Goal: Check status: Check status

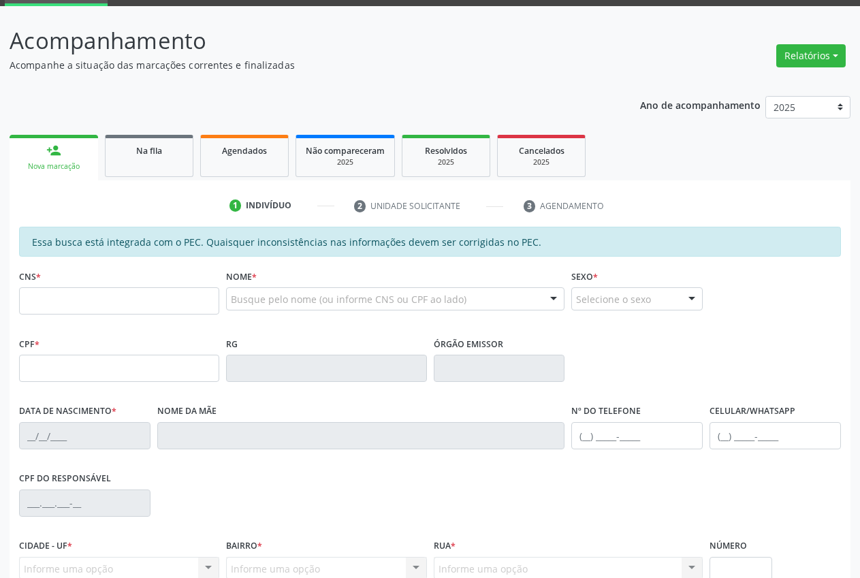
scroll to position [69, 0]
type input "705 6004 5786 4311"
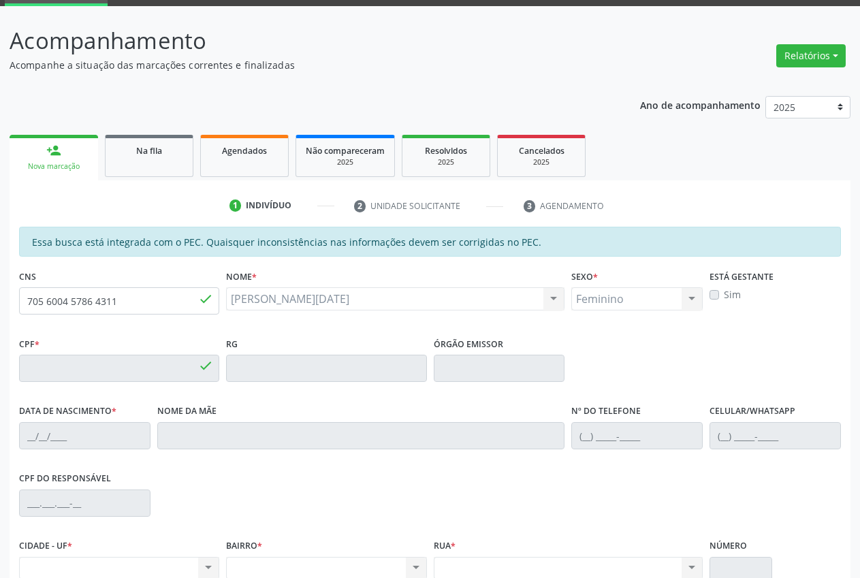
type input "[DATE]"
type input "[PERSON_NAME]"
type input "[PHONE_NUMBER]"
type input "046.585.344-79"
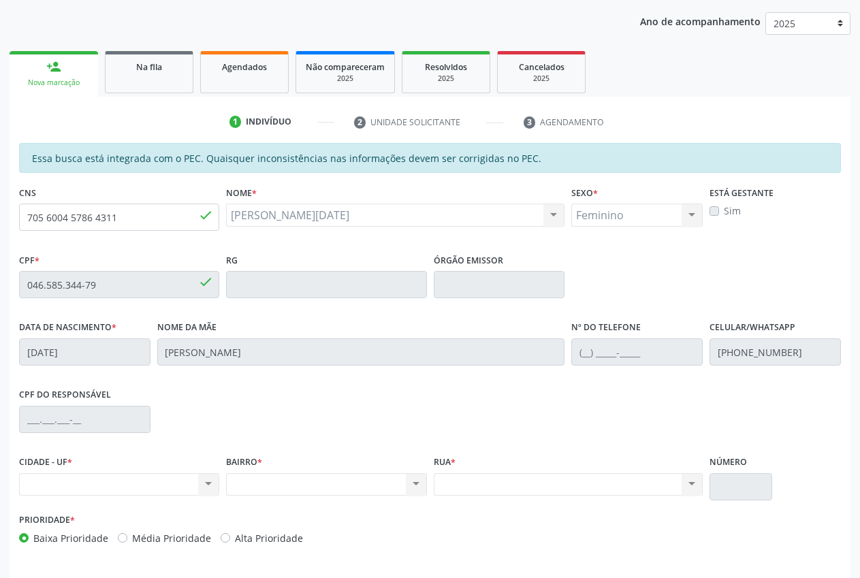
scroll to position [200, 0]
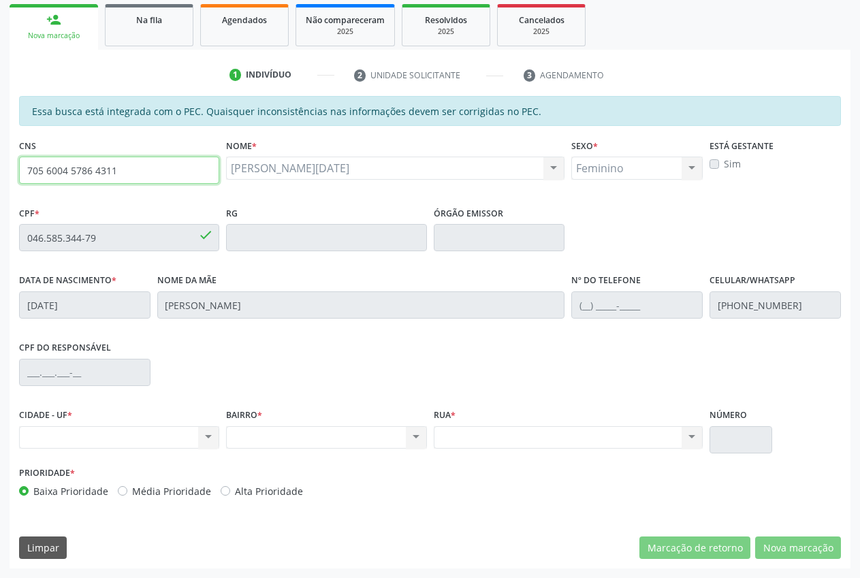
drag, startPoint x: 131, startPoint y: 170, endPoint x: 21, endPoint y: 181, distance: 110.2
click at [8, 175] on div "Acompanhamento Acompanhe a situação das marcações correntes e finalizadas Relat…" at bounding box center [430, 226] width 860 height 703
click at [232, 27] on link "Agendados" at bounding box center [244, 25] width 89 height 42
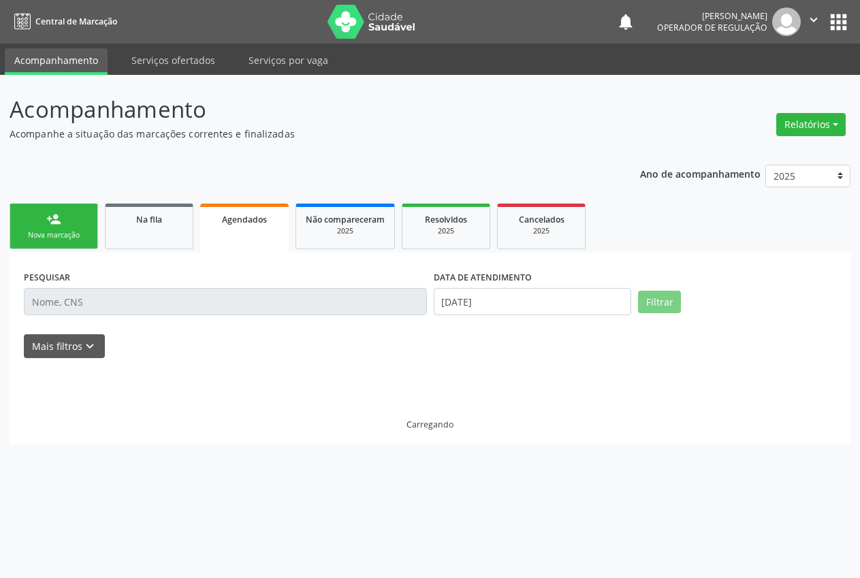
scroll to position [0, 0]
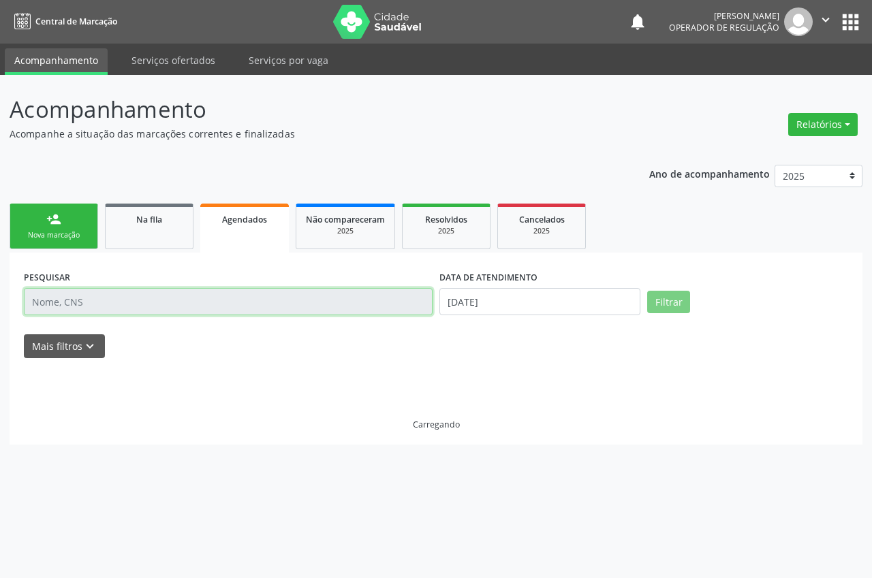
click at [92, 304] on input "text" at bounding box center [228, 301] width 409 height 27
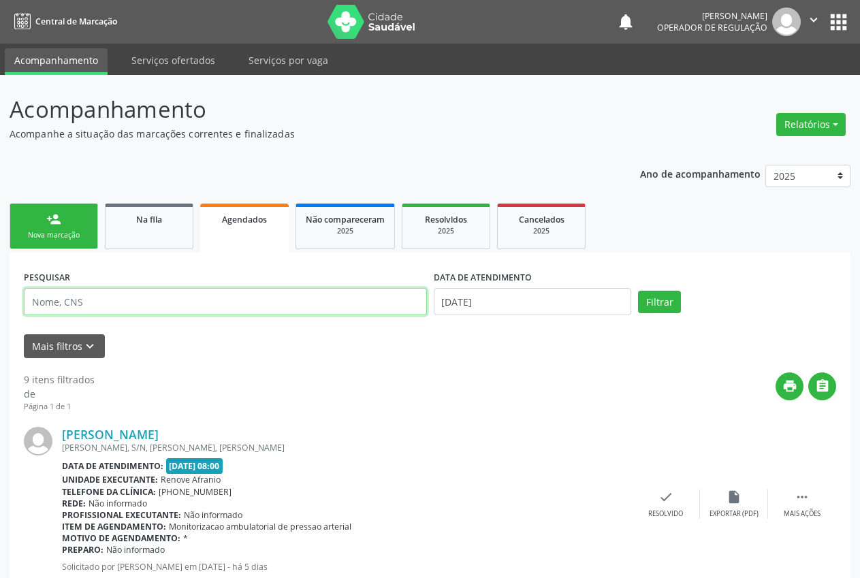
type input "taciano"
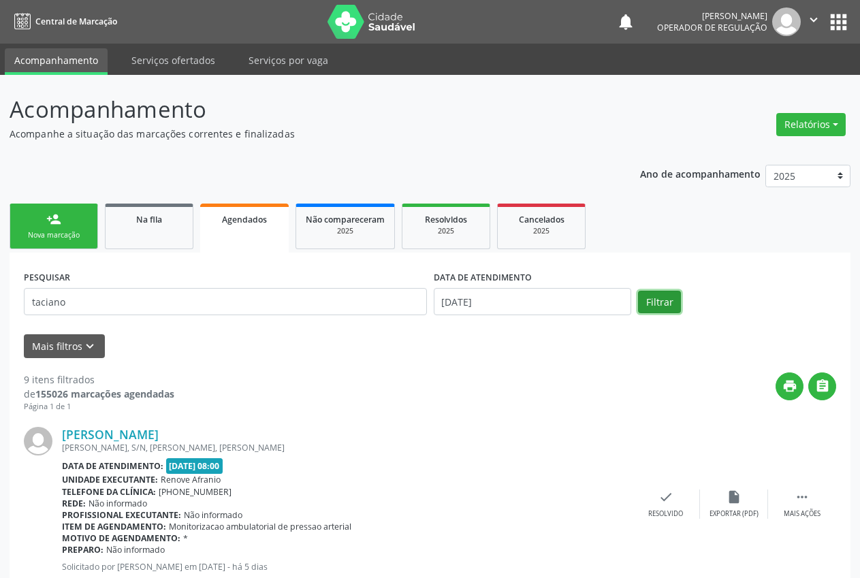
click at [662, 295] on button "Filtrar" at bounding box center [659, 302] width 43 height 23
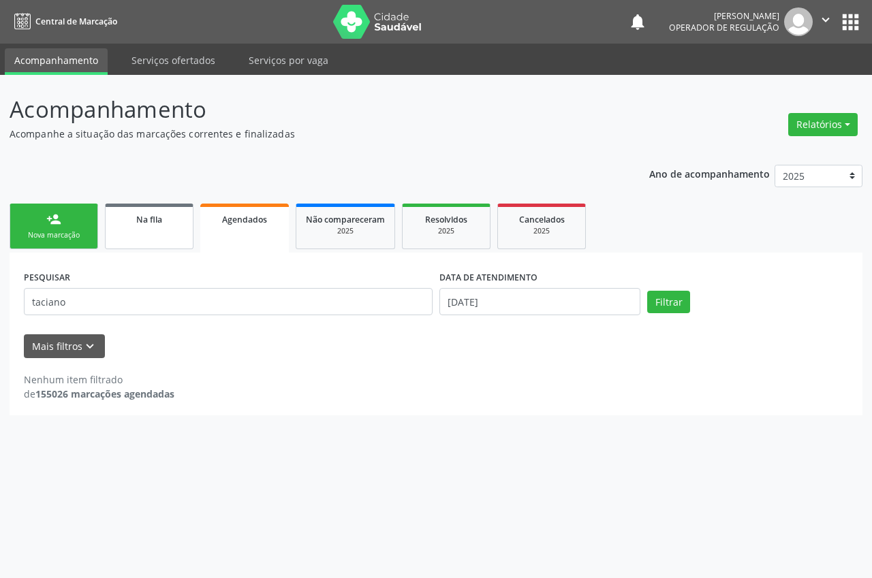
click at [155, 227] on link "Na fila" at bounding box center [149, 227] width 89 height 46
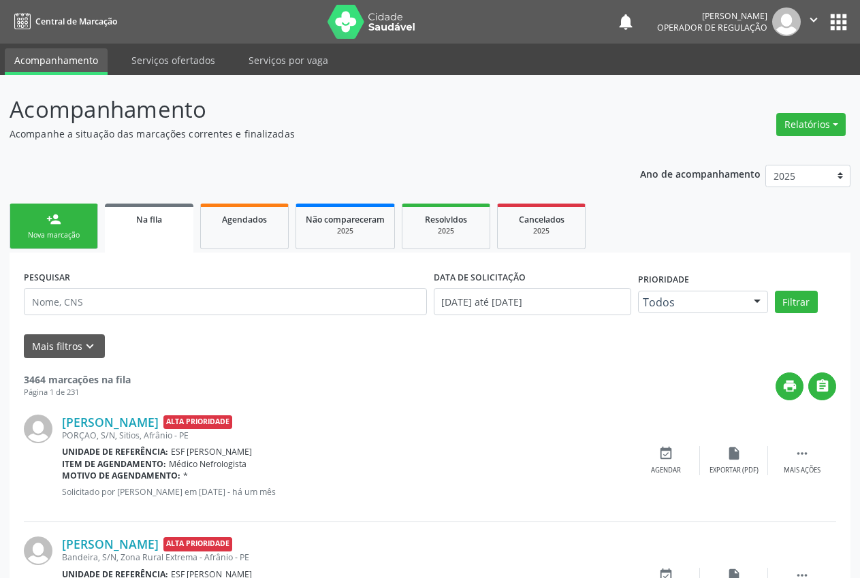
click at [51, 224] on div "person_add" at bounding box center [53, 219] width 15 height 15
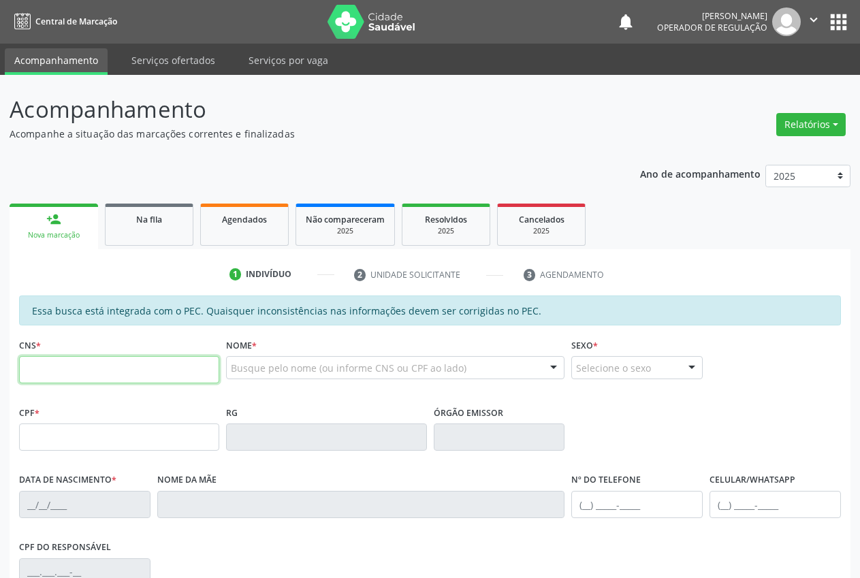
click at [32, 377] on input "text" at bounding box center [119, 369] width 200 height 27
paste input "705 6004 5786 4311"
type input "705 6004 5786 4311"
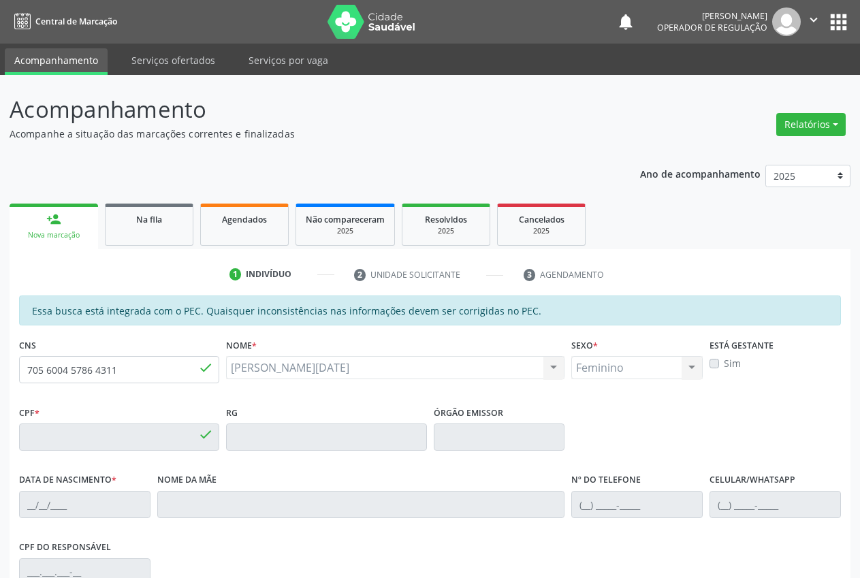
type input "046.585.344-79"
type input "[DATE]"
type input "[PERSON_NAME]"
type input "[PHONE_NUMBER]"
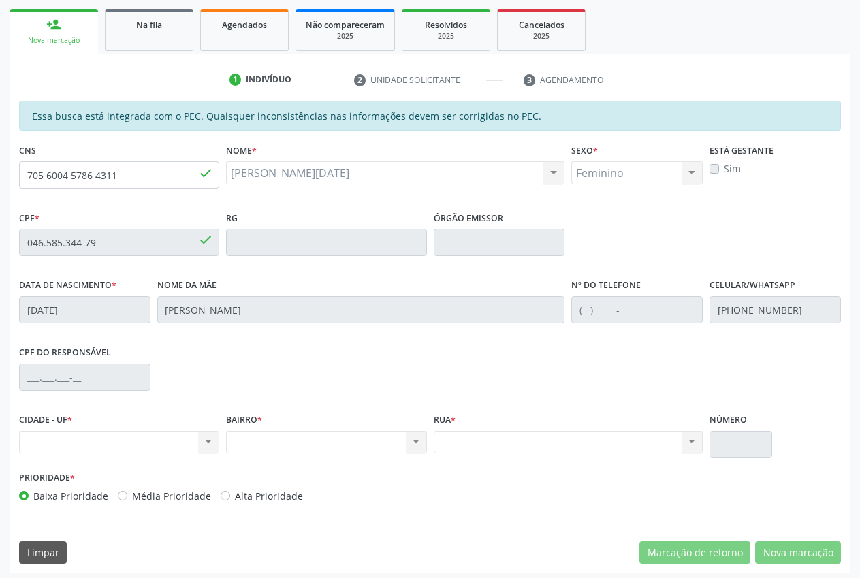
scroll to position [200, 0]
